Goal: Task Accomplishment & Management: Use online tool/utility

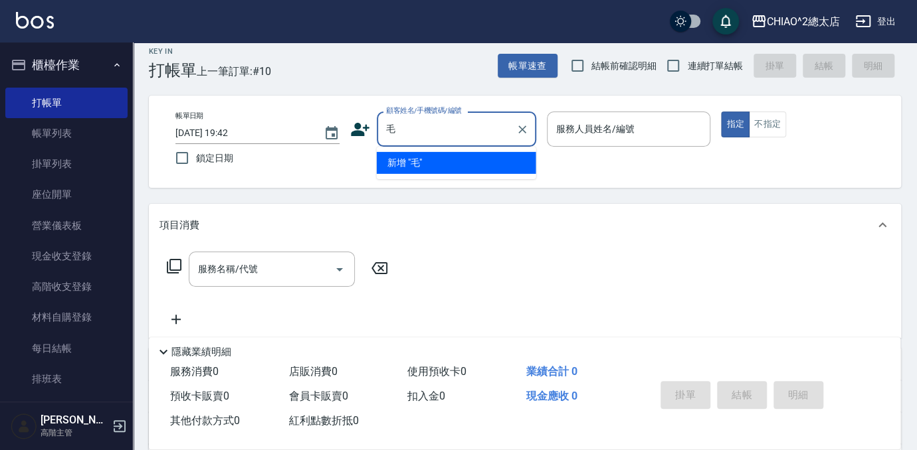
scroll to position [15, 0]
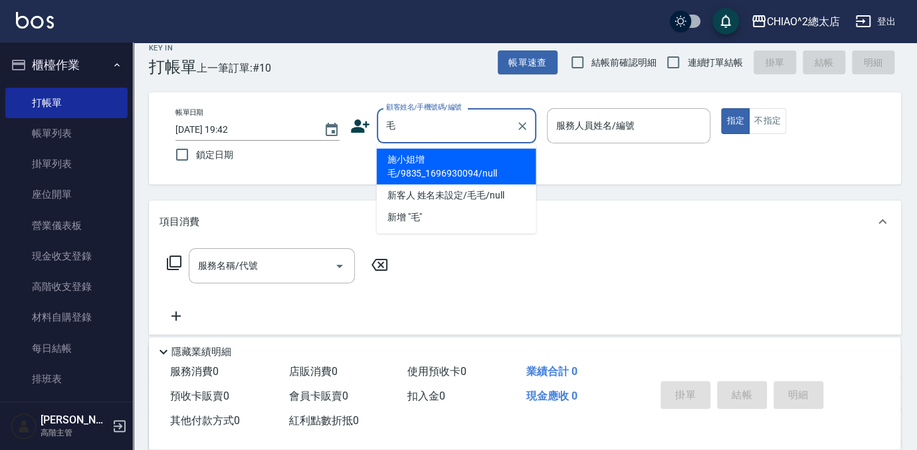
click at [499, 191] on li "新客人 姓名未設定/毛毛/null" at bounding box center [456, 196] width 159 height 22
type input "新客人 姓名未設定/毛毛/null"
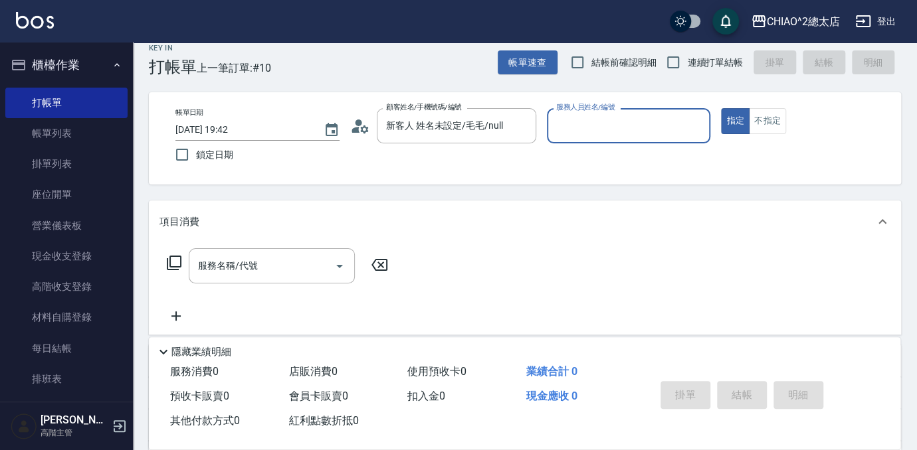
click at [584, 133] on input "服務人員姓名/編號" at bounding box center [629, 125] width 152 height 23
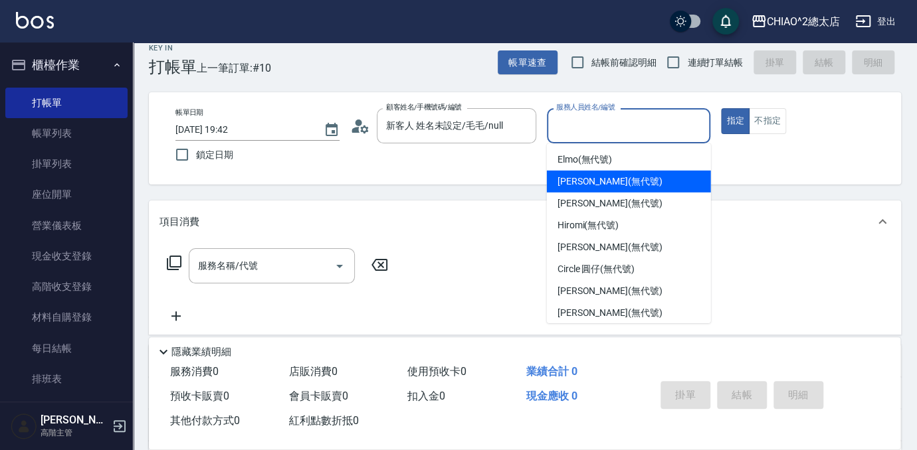
click at [626, 183] on span "[PERSON_NAME] (無代號)" at bounding box center [609, 182] width 105 height 14
type input "[PERSON_NAME](無代號)"
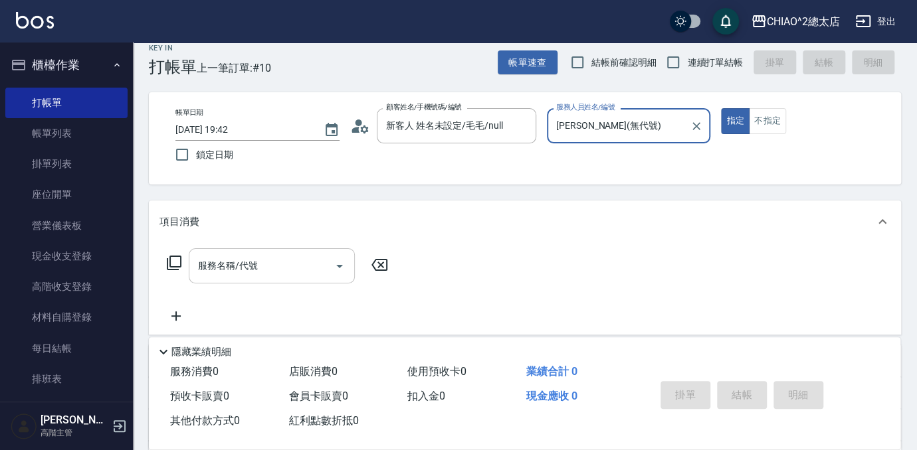
click at [314, 266] on input "服務名稱/代號" at bounding box center [262, 265] width 134 height 23
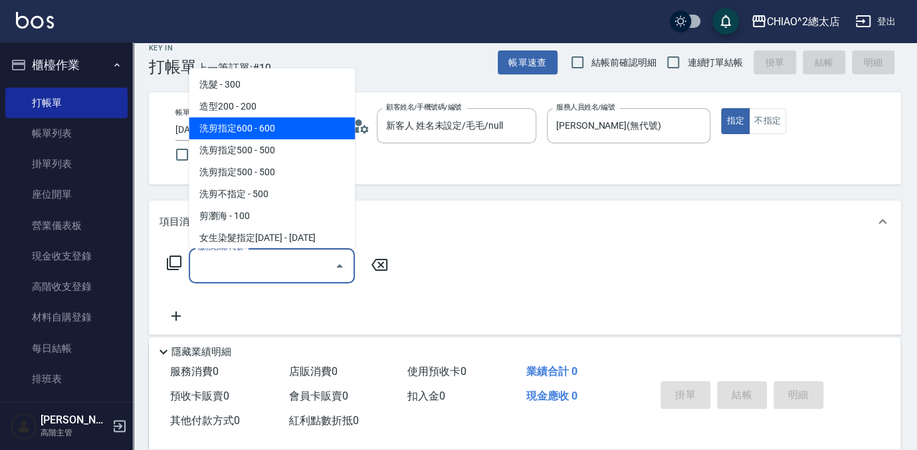
click at [270, 127] on span "洗剪指定600 - 600" at bounding box center [272, 129] width 166 height 22
type input "洗剪指定600(103107)"
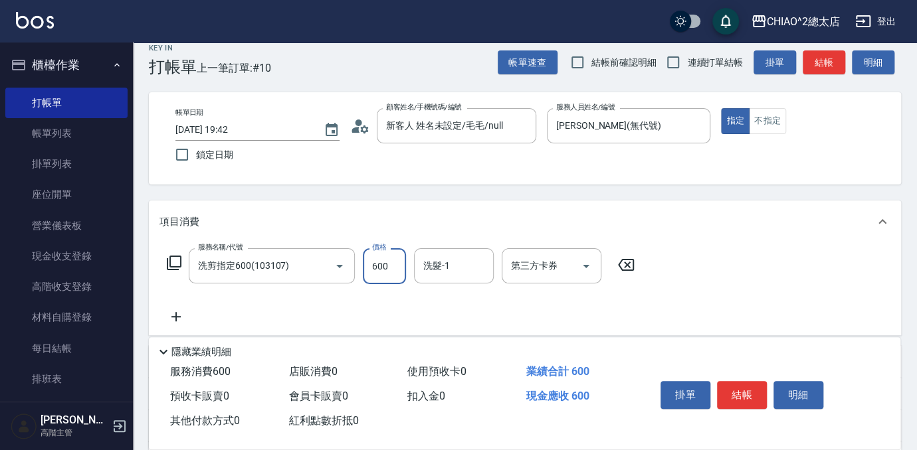
click at [396, 260] on input "600" at bounding box center [384, 266] width 43 height 36
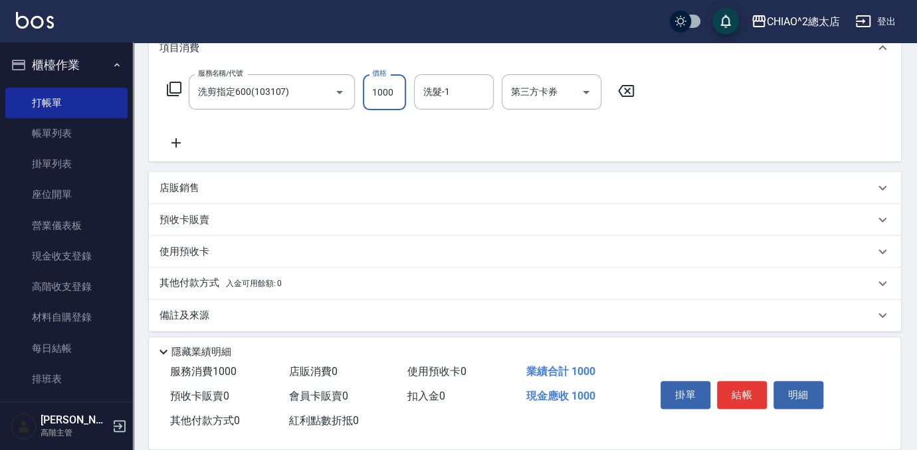
scroll to position [195, 0]
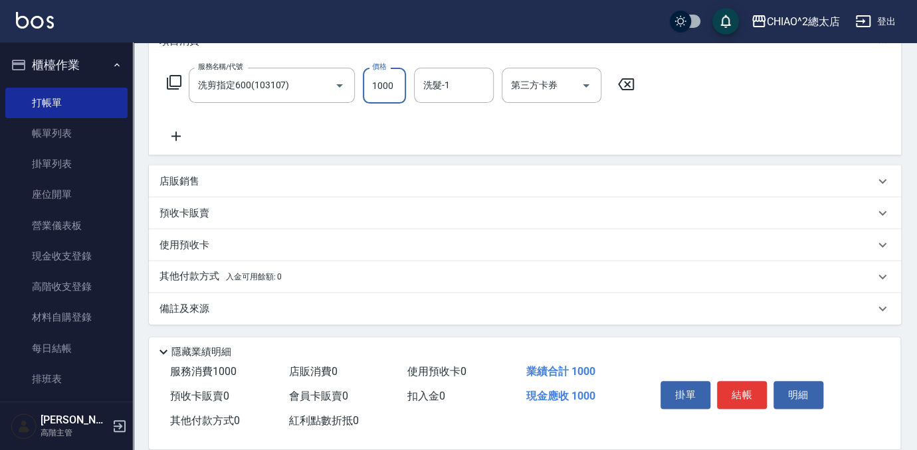
type input "1000"
click at [237, 275] on span "入金可用餘額: 0" at bounding box center [254, 276] width 56 height 9
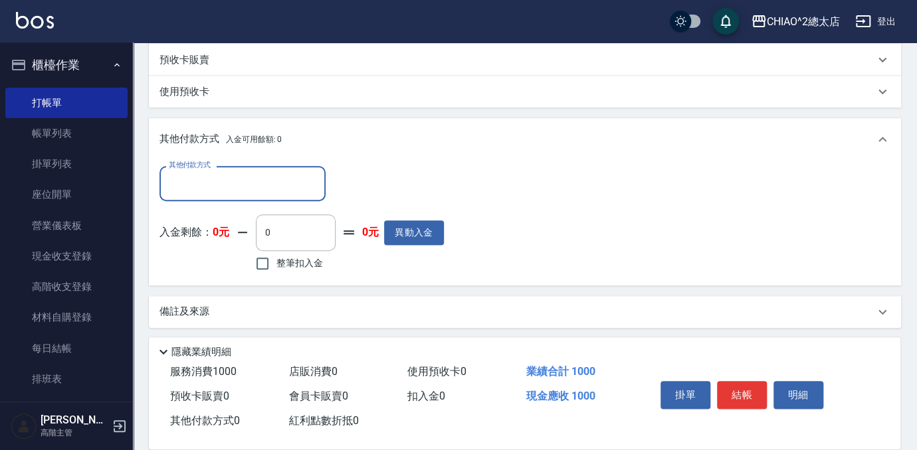
scroll to position [352, 0]
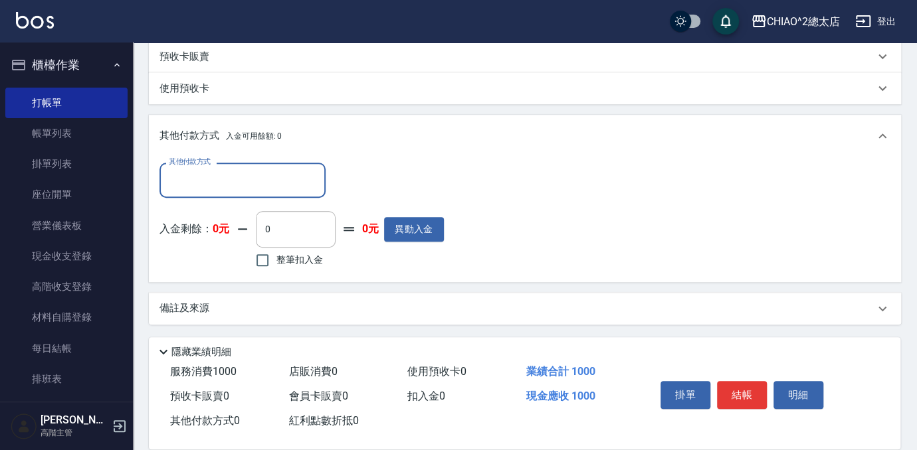
click at [249, 189] on input "其他付款方式" at bounding box center [242, 180] width 154 height 23
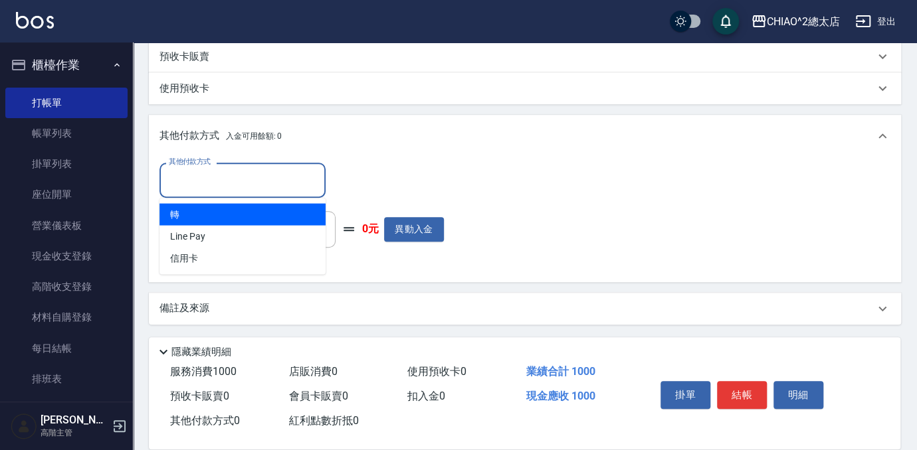
click at [246, 207] on span "轉" at bounding box center [242, 214] width 166 height 22
type input "轉"
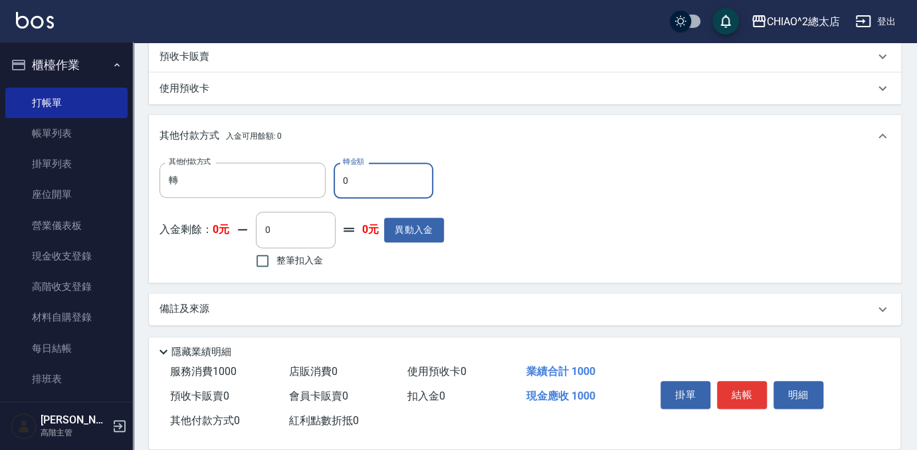
click at [367, 191] on input "0" at bounding box center [383, 181] width 100 height 36
type input "1000"
click at [731, 387] on button "結帳" at bounding box center [742, 395] width 50 height 28
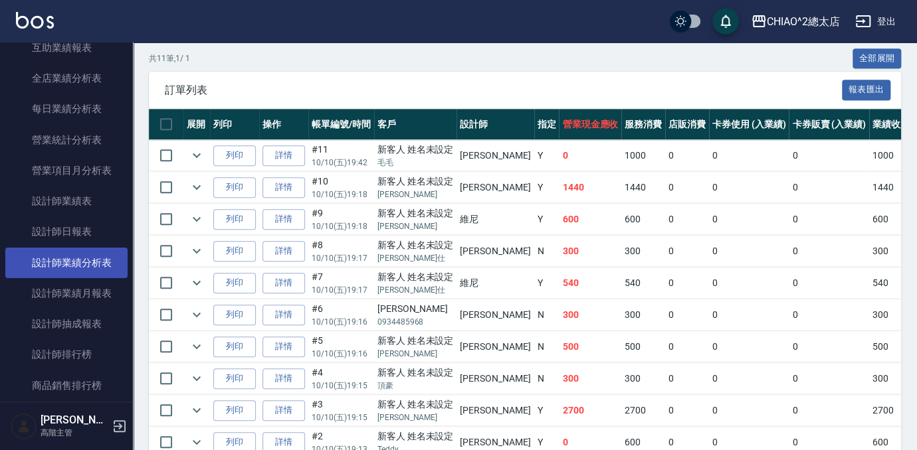
scroll to position [784, 0]
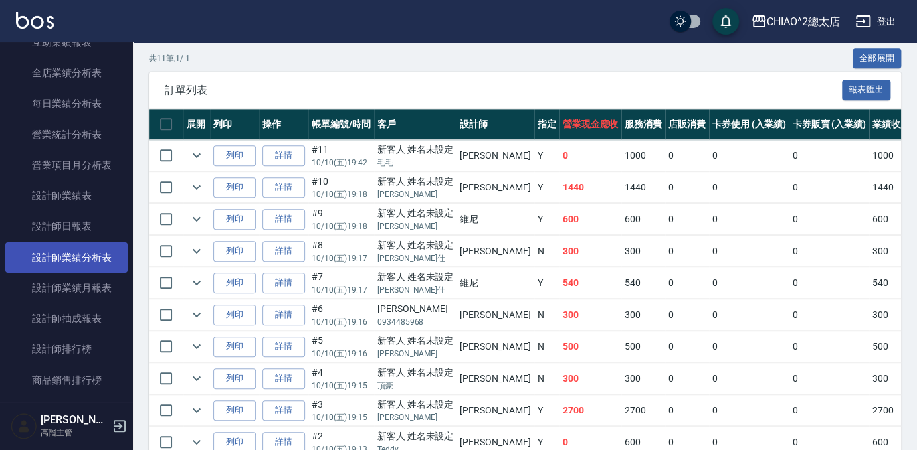
drag, startPoint x: 96, startPoint y: 293, endPoint x: 105, endPoint y: 267, distance: 27.5
click at [96, 293] on link "設計師業績月報表" at bounding box center [66, 288] width 122 height 31
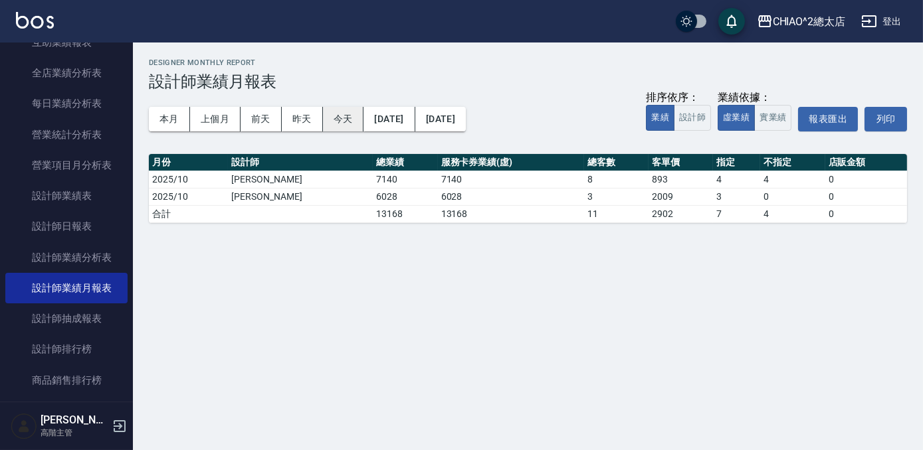
click at [338, 115] on button "今天" at bounding box center [343, 119] width 41 height 25
click at [165, 118] on button "本月" at bounding box center [169, 119] width 41 height 25
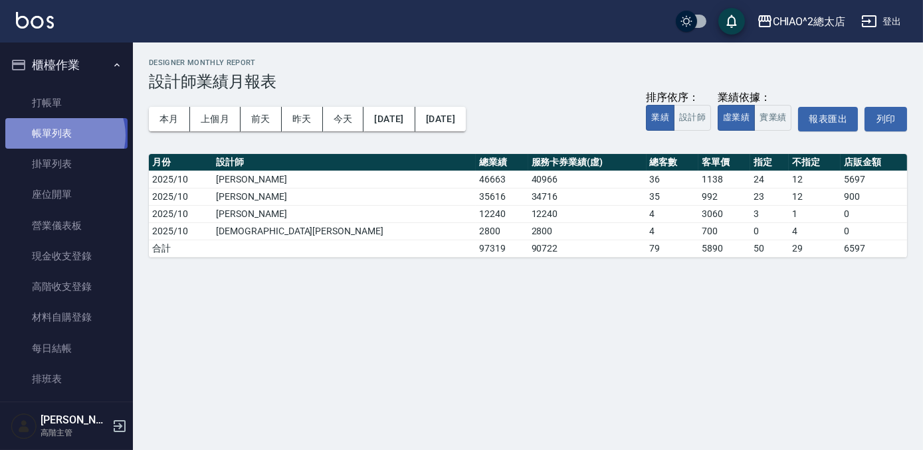
click at [64, 136] on link "帳單列表" at bounding box center [66, 133] width 122 height 31
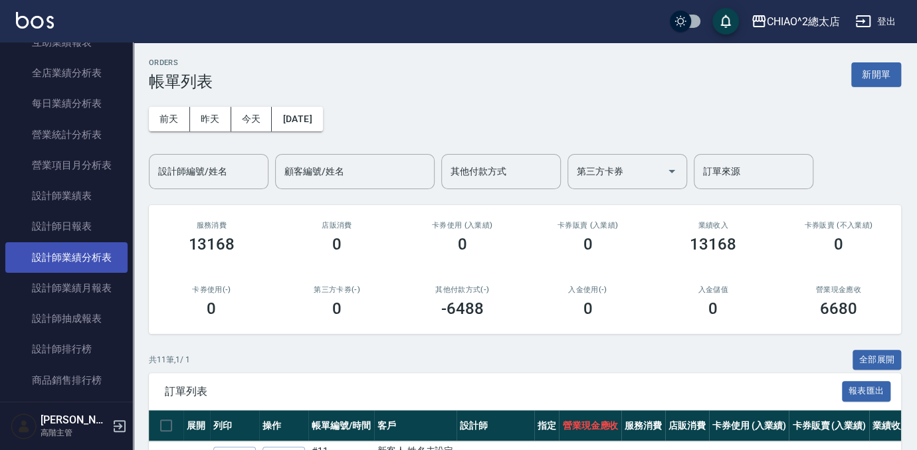
scroll to position [845, 0]
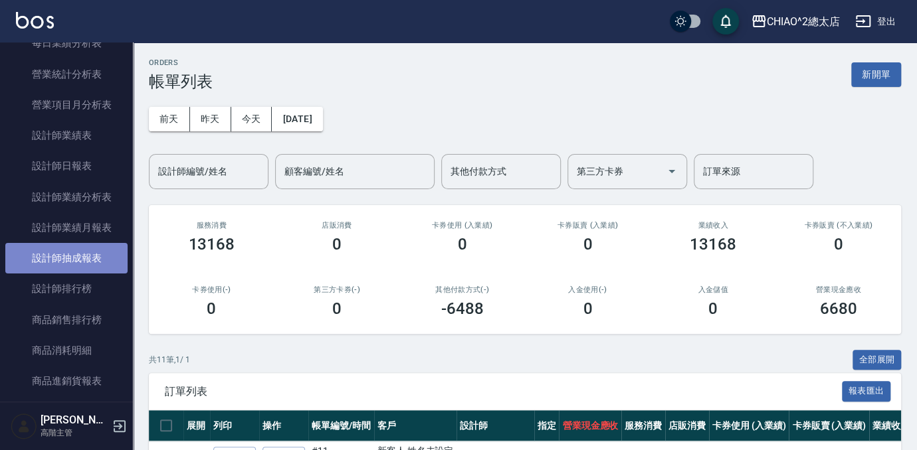
click at [80, 260] on link "設計師抽成報表" at bounding box center [66, 258] width 122 height 31
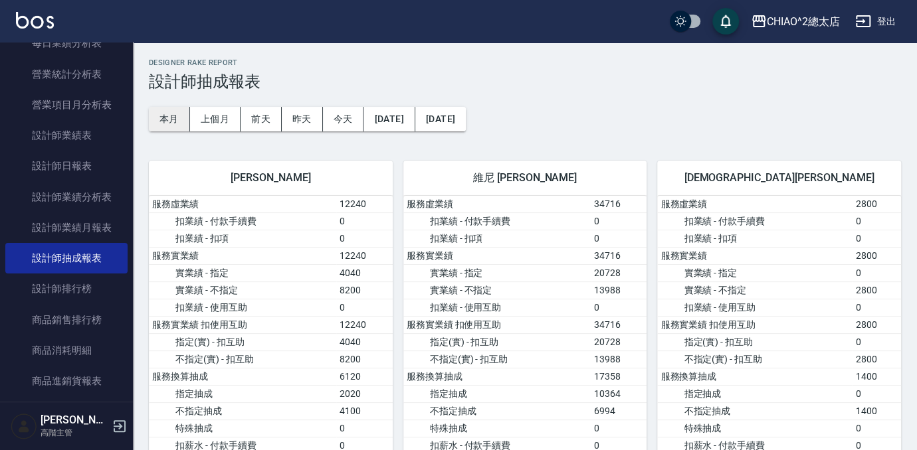
click at [170, 110] on button "本月" at bounding box center [169, 119] width 41 height 25
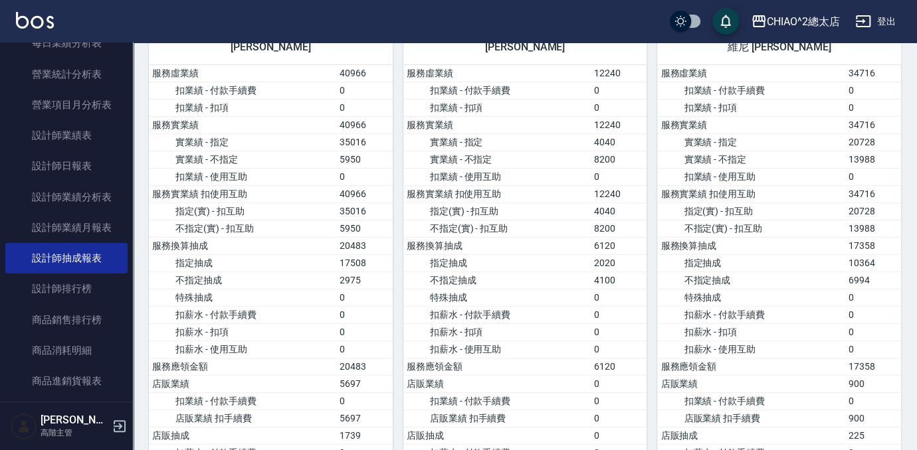
scroll to position [302, 0]
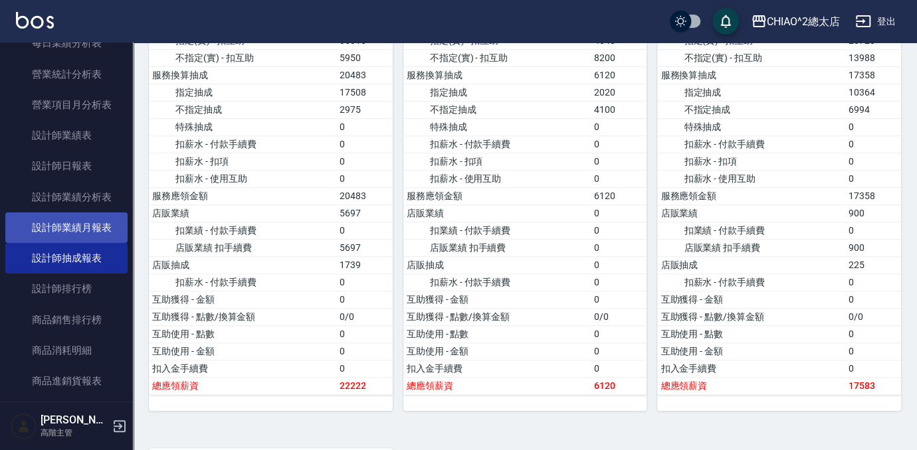
click at [100, 229] on link "設計師業績月報表" at bounding box center [66, 228] width 122 height 31
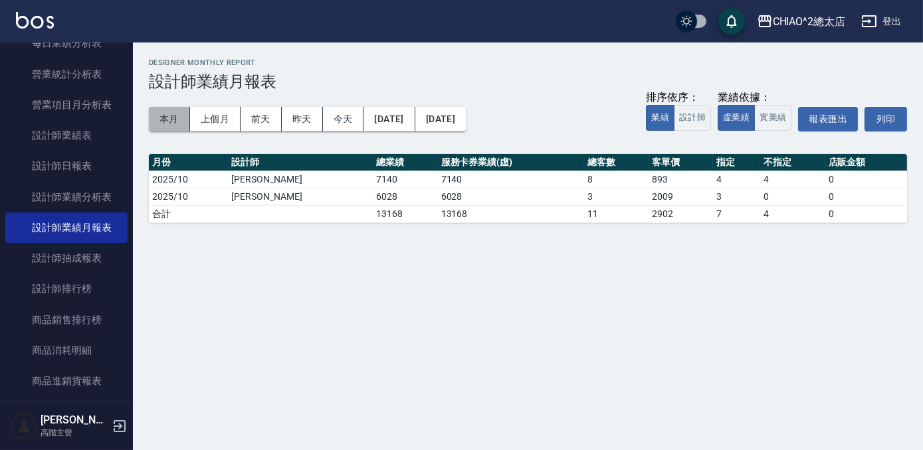
click at [171, 121] on button "本月" at bounding box center [169, 119] width 41 height 25
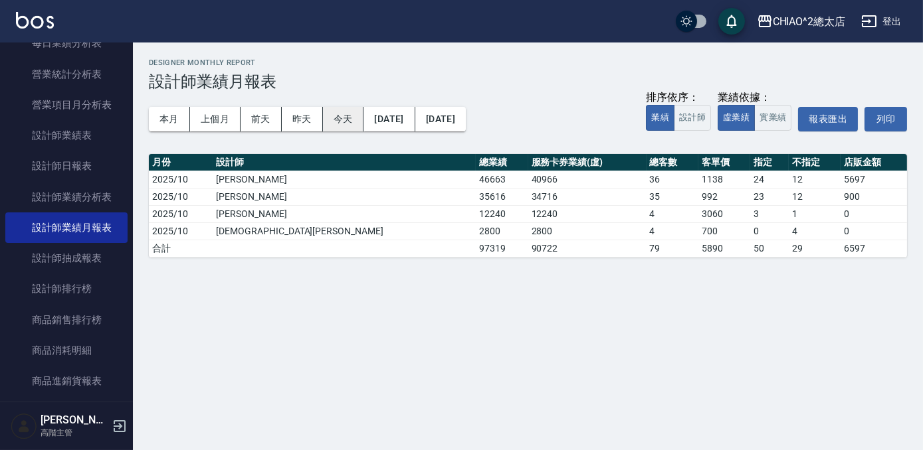
click at [349, 116] on button "今天" at bounding box center [343, 119] width 41 height 25
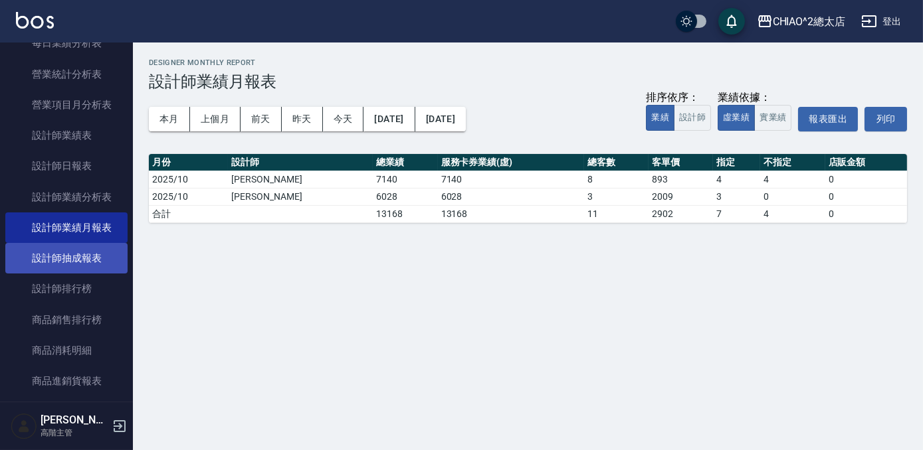
click at [88, 248] on link "設計師抽成報表" at bounding box center [66, 258] width 122 height 31
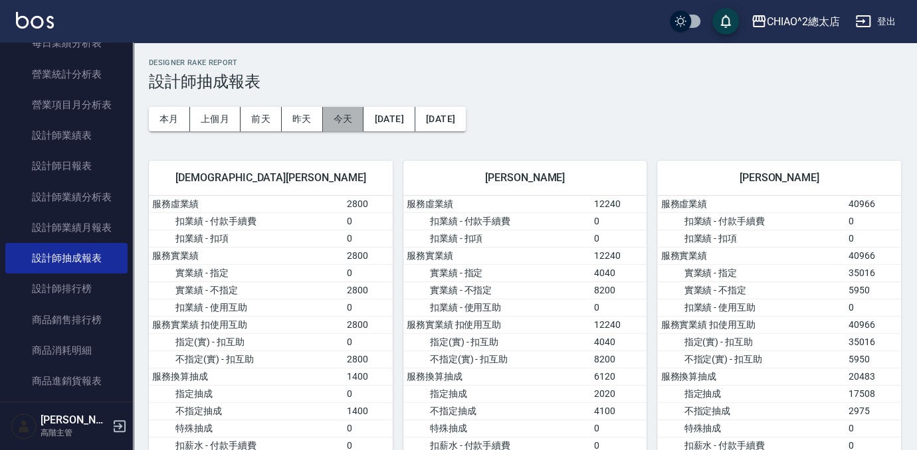
click at [338, 116] on button "今天" at bounding box center [343, 119] width 41 height 25
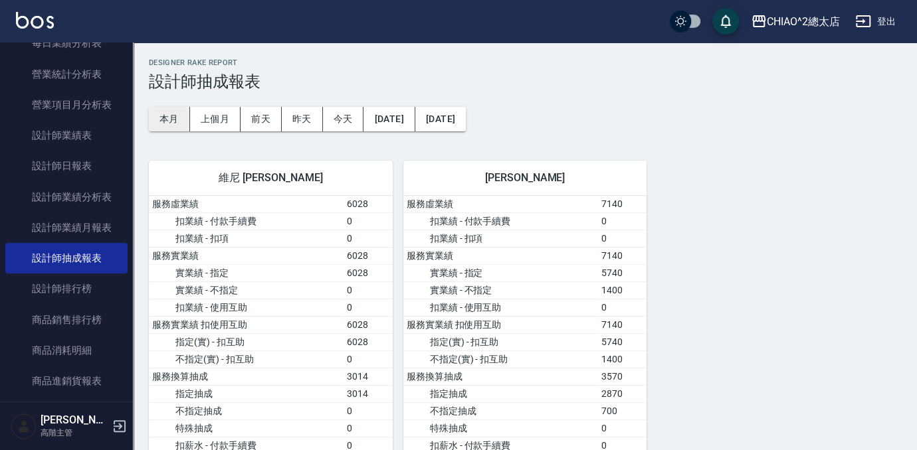
click at [170, 121] on button "本月" at bounding box center [169, 119] width 41 height 25
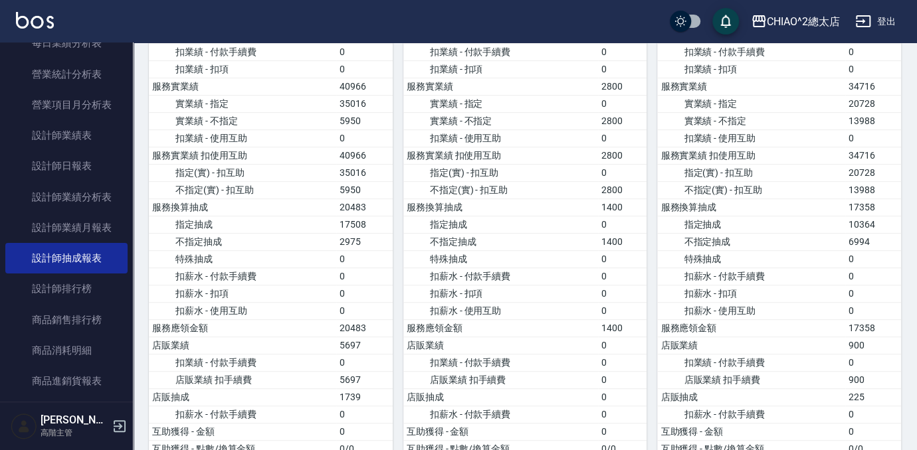
scroll to position [120, 0]
